Goal: Task Accomplishment & Management: Use online tool/utility

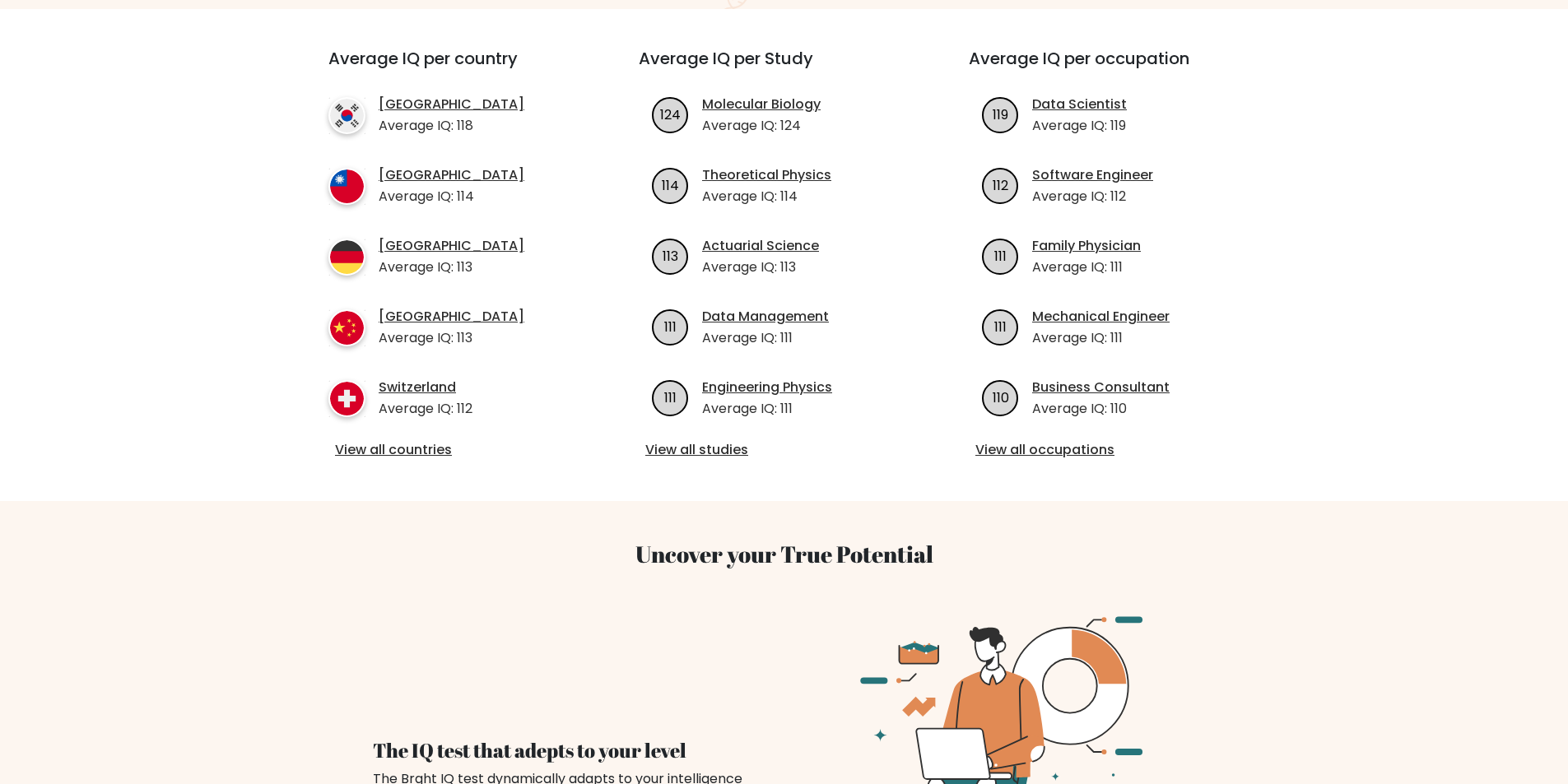
scroll to position [576, 0]
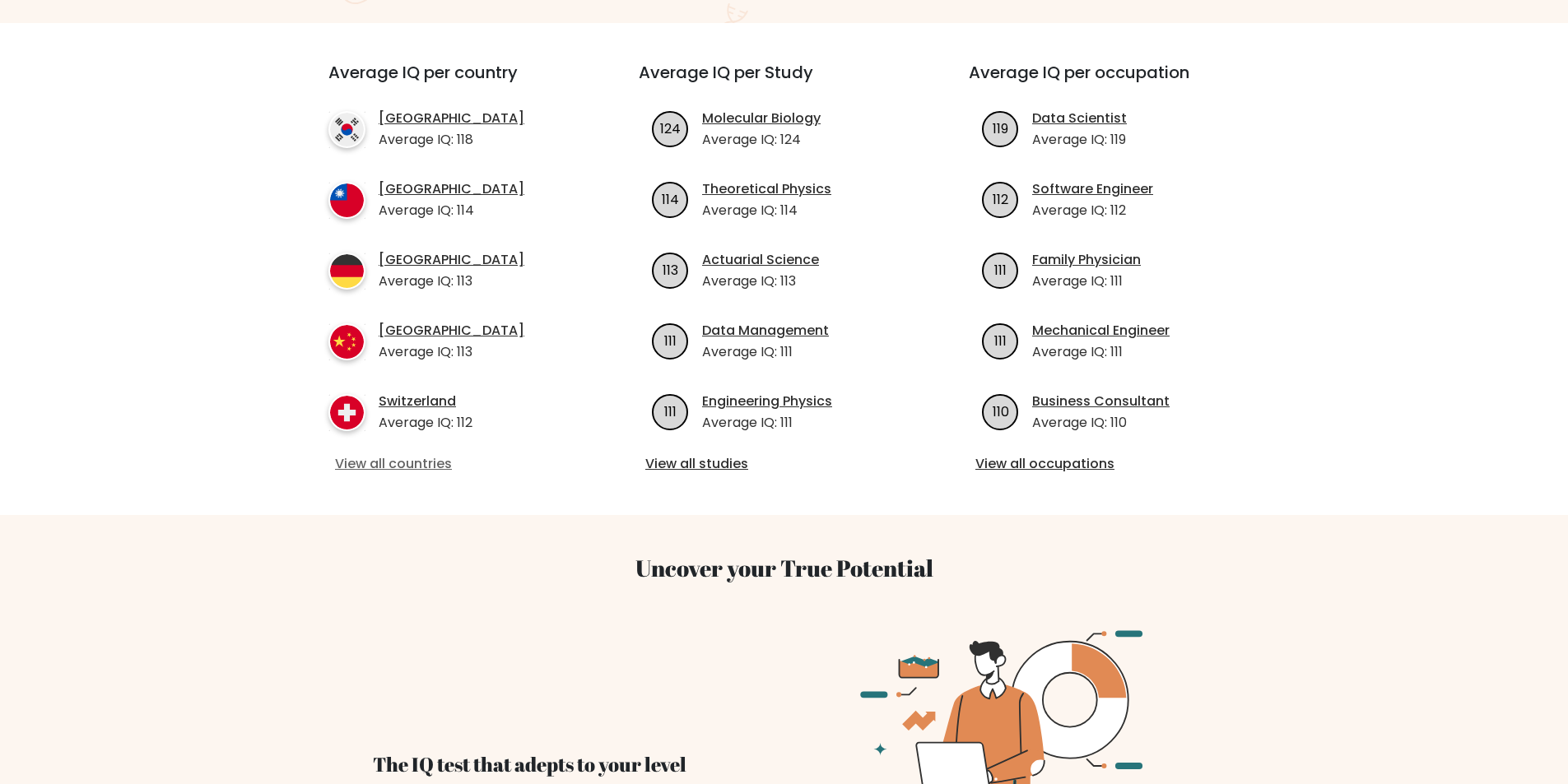
click at [410, 465] on link "View all countries" at bounding box center [453, 464] width 237 height 20
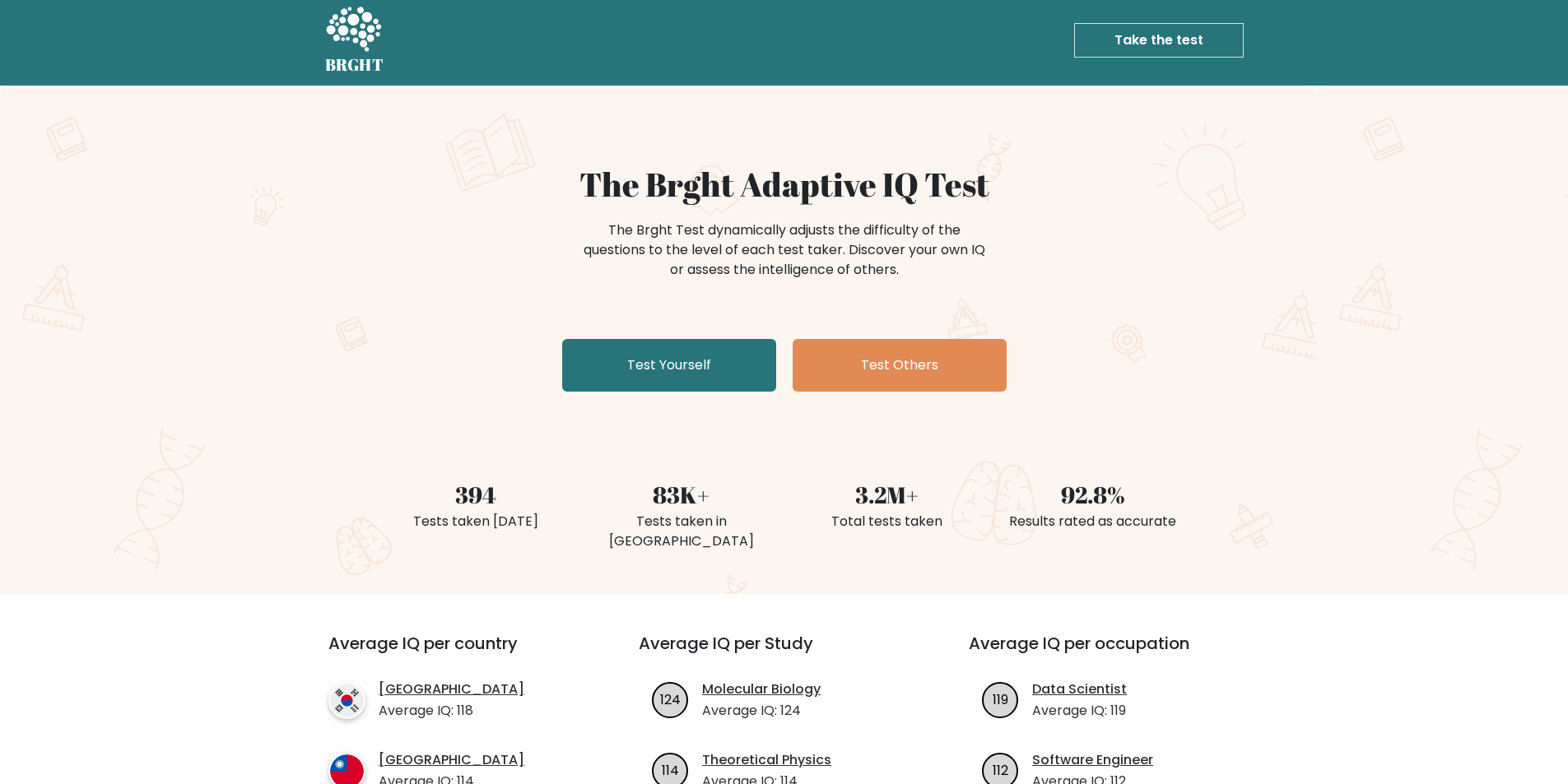
scroll to position [0, 0]
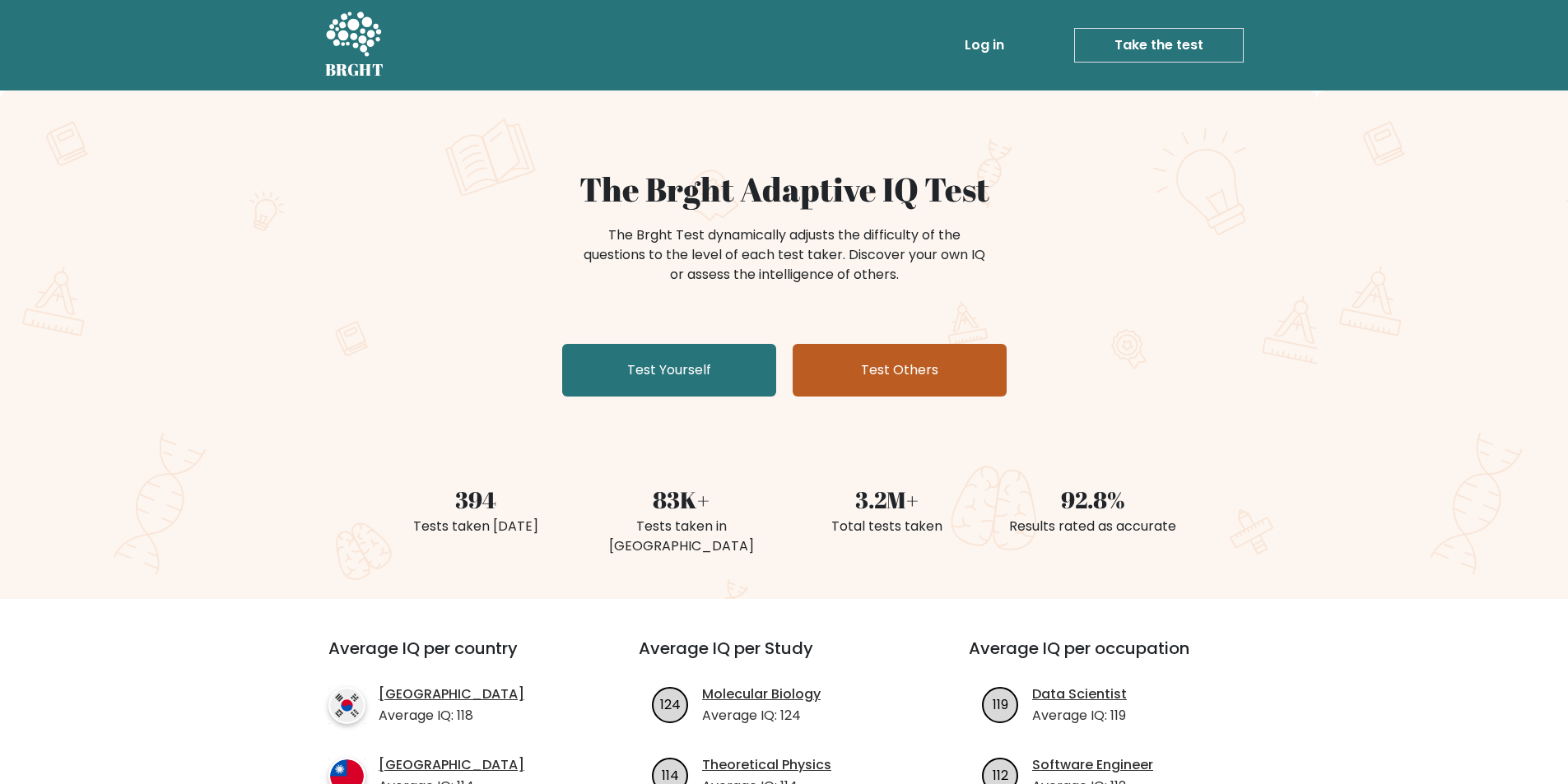
click at [894, 378] on link "Test Others" at bounding box center [900, 370] width 214 height 53
click at [968, 52] on link "Log in" at bounding box center [984, 45] width 53 height 33
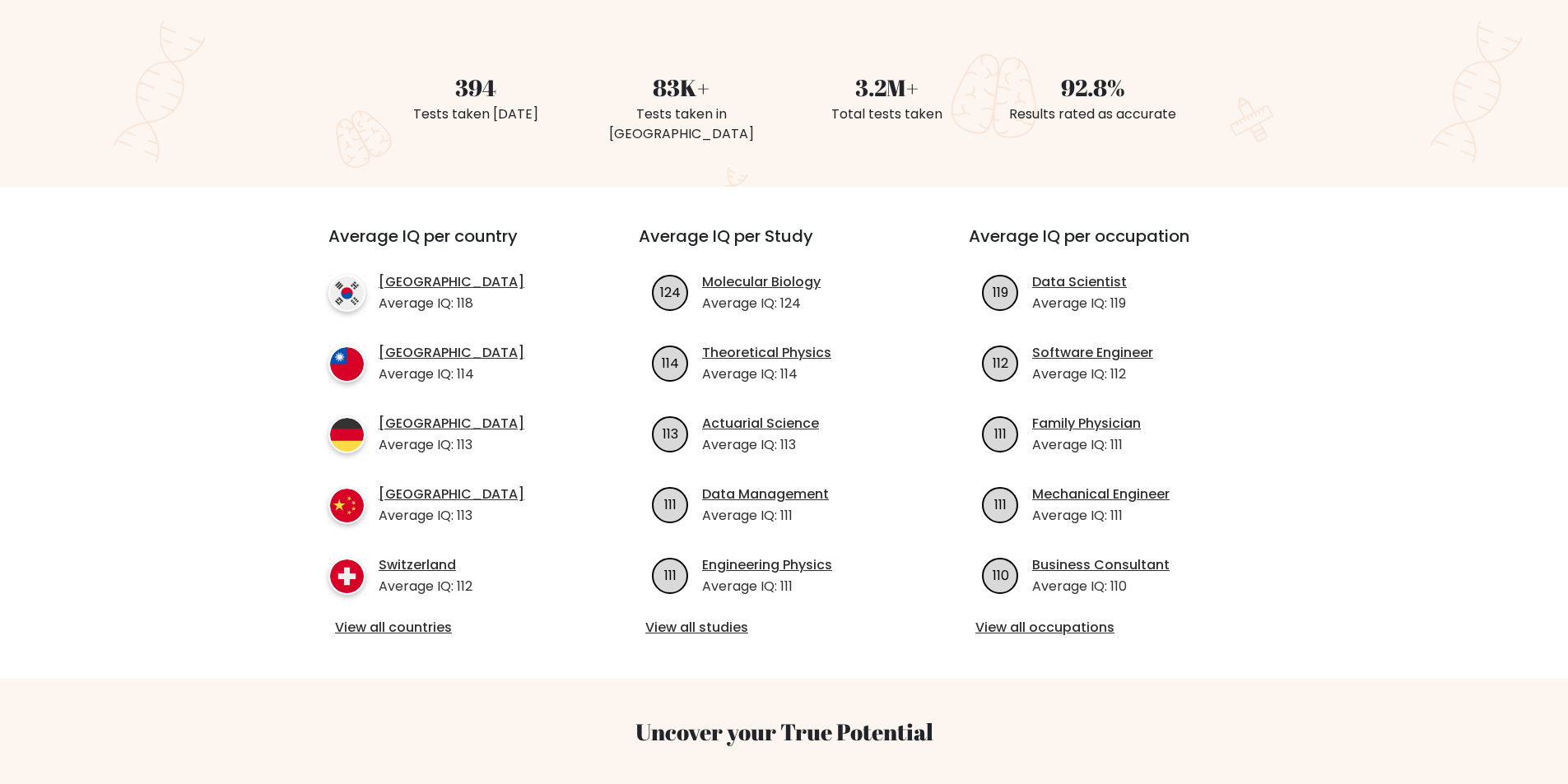
scroll to position [576, 0]
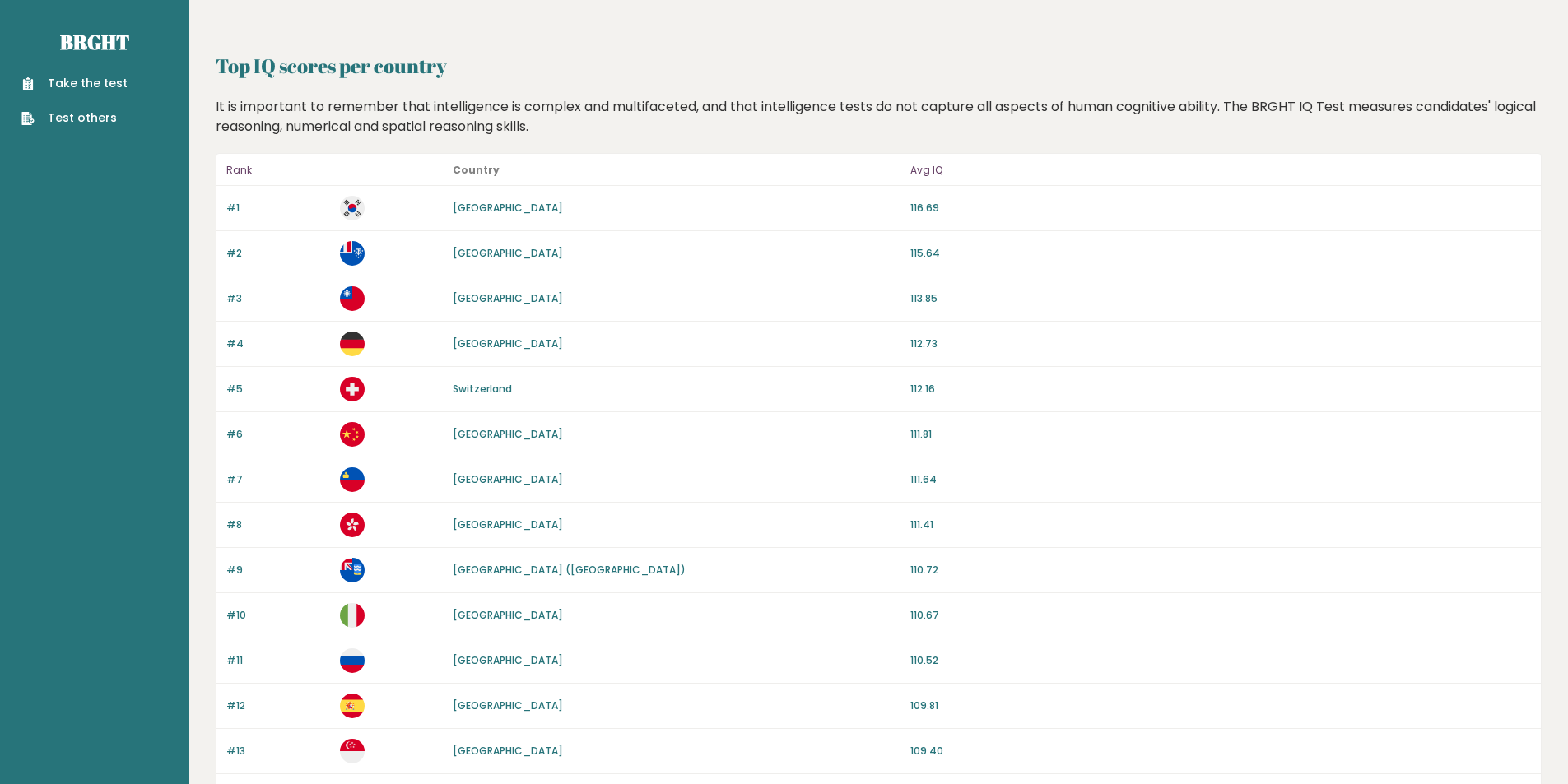
click at [90, 85] on link "Take the test" at bounding box center [75, 83] width 106 height 17
click at [83, 83] on link "Take the test" at bounding box center [75, 83] width 106 height 17
click at [101, 84] on link "Take the test" at bounding box center [75, 83] width 106 height 17
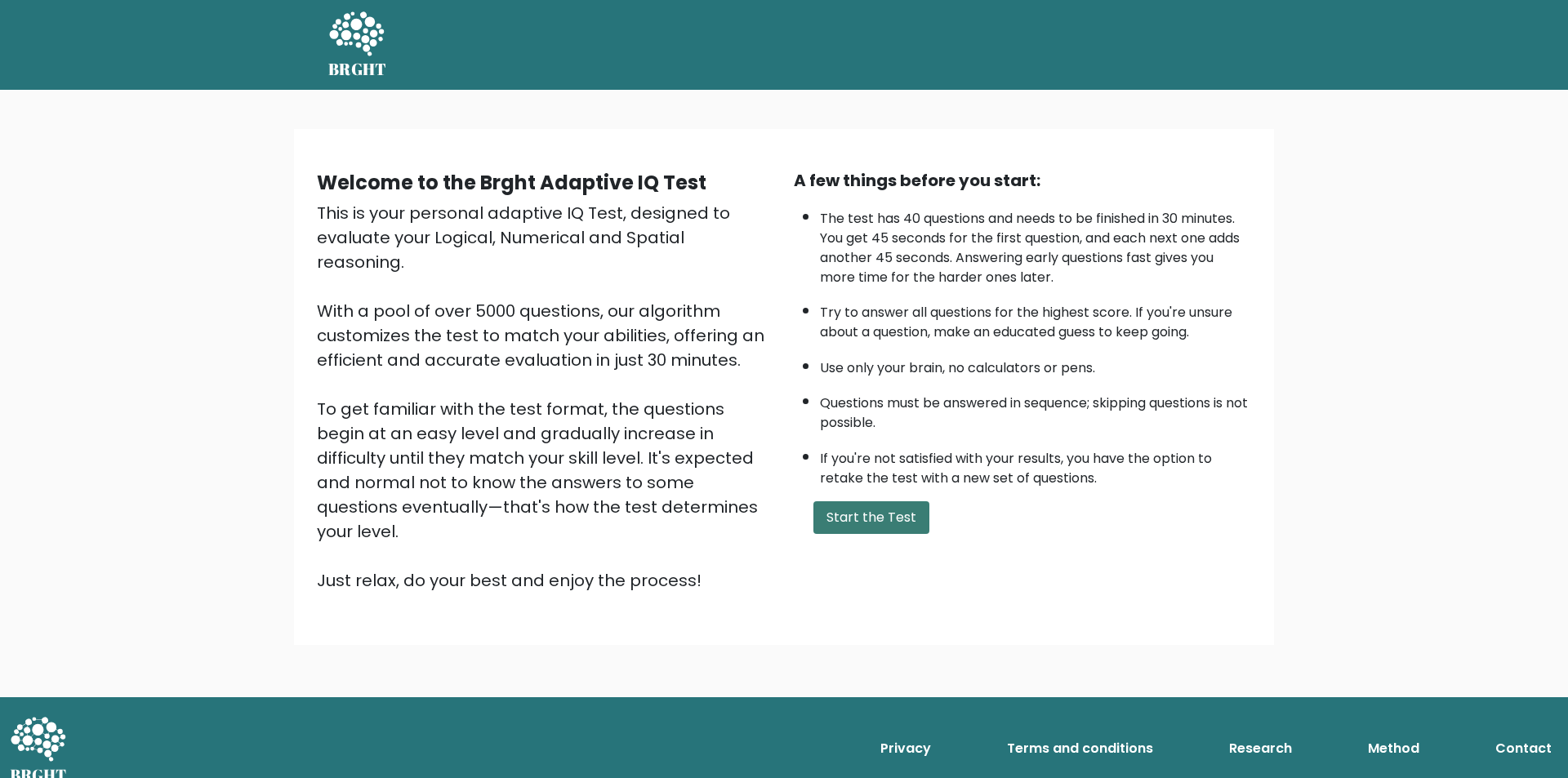
click at [907, 506] on button "Start the Test" at bounding box center [871, 517] width 116 height 33
